Goal: Navigation & Orientation: Find specific page/section

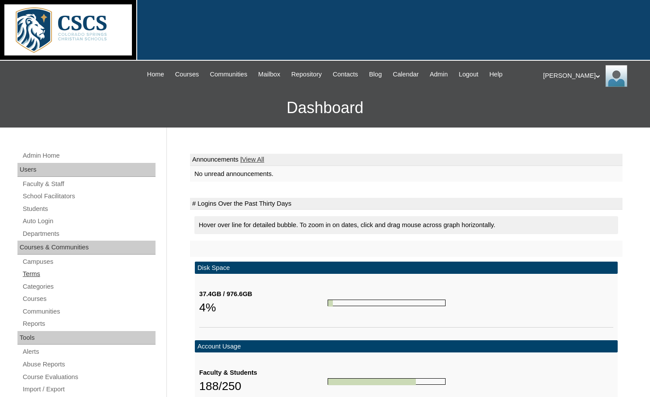
click at [34, 272] on link "Terms" at bounding box center [89, 274] width 134 height 11
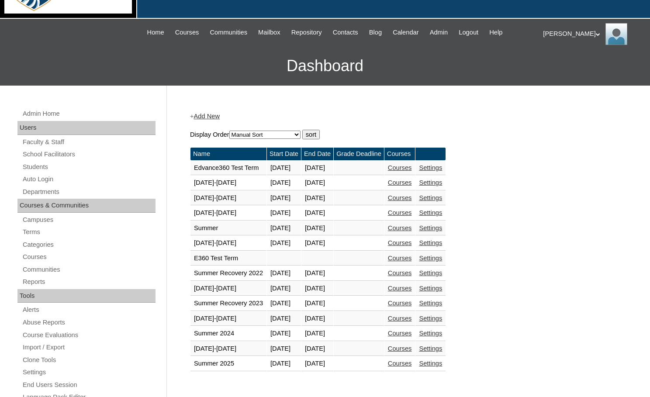
scroll to position [131, 0]
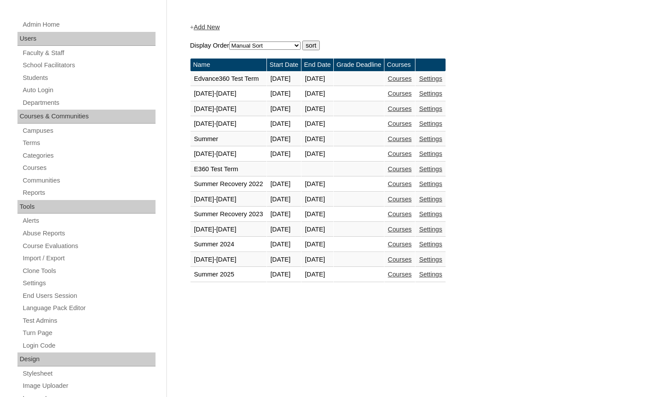
click at [412, 257] on link "Courses" at bounding box center [400, 259] width 24 height 7
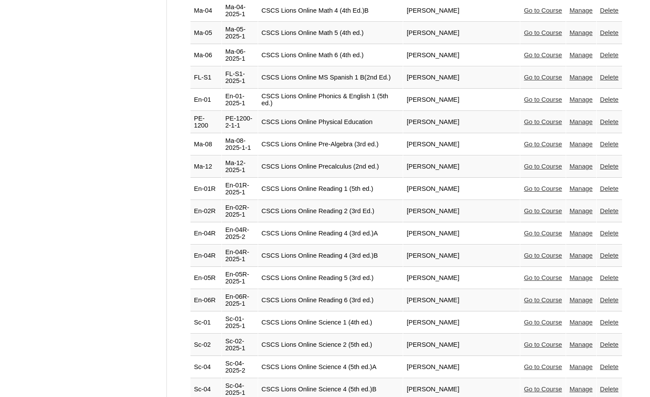
scroll to position [1951, 0]
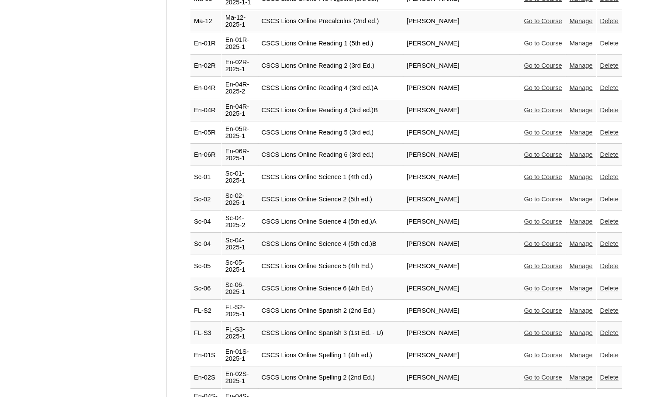
select select "admin_courses.php?semester=51&page=3"
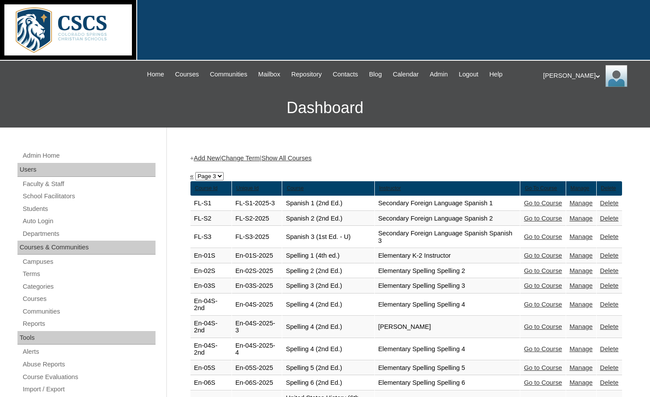
scroll to position [262, 0]
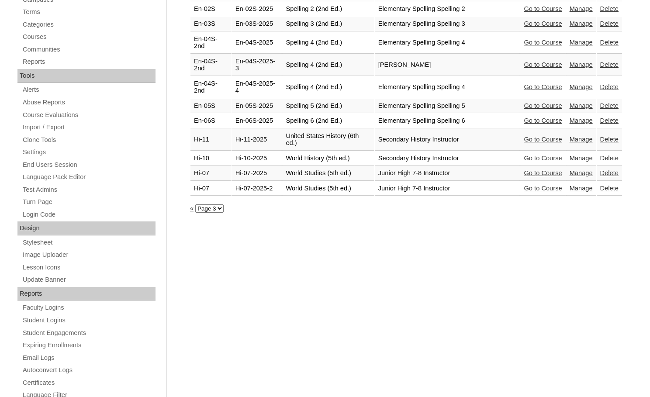
click at [540, 175] on link "Go to Course" at bounding box center [543, 172] width 38 height 7
